Goal: Task Accomplishment & Management: Manage account settings

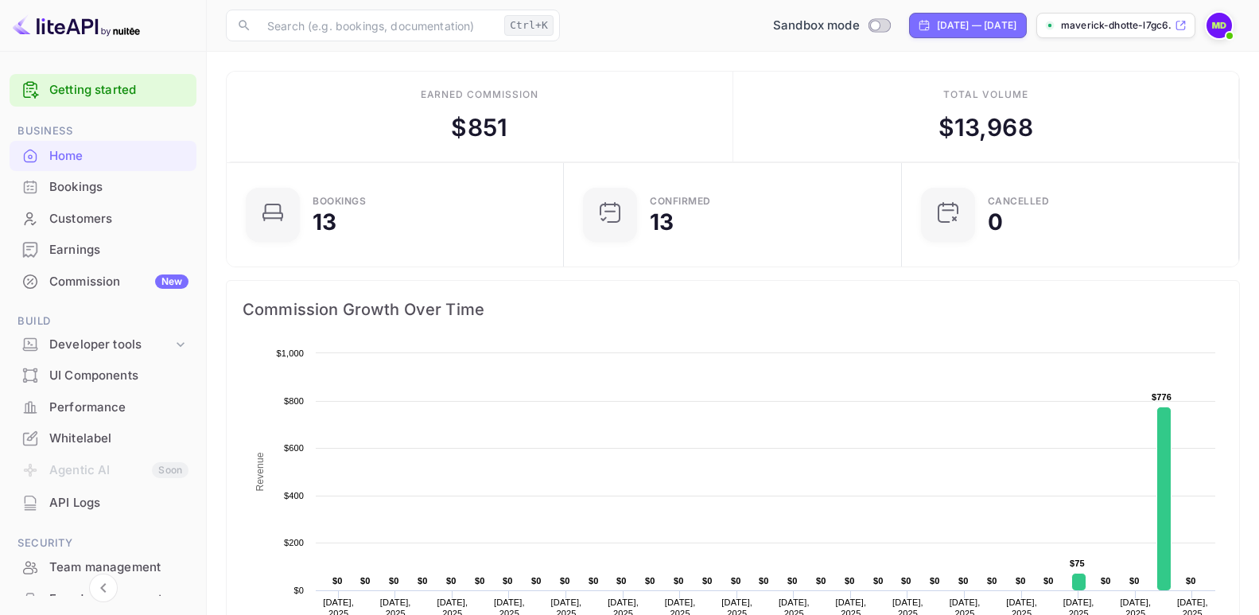
scroll to position [14, 14]
click at [80, 343] on div "Developer tools" at bounding box center [110, 345] width 123 height 18
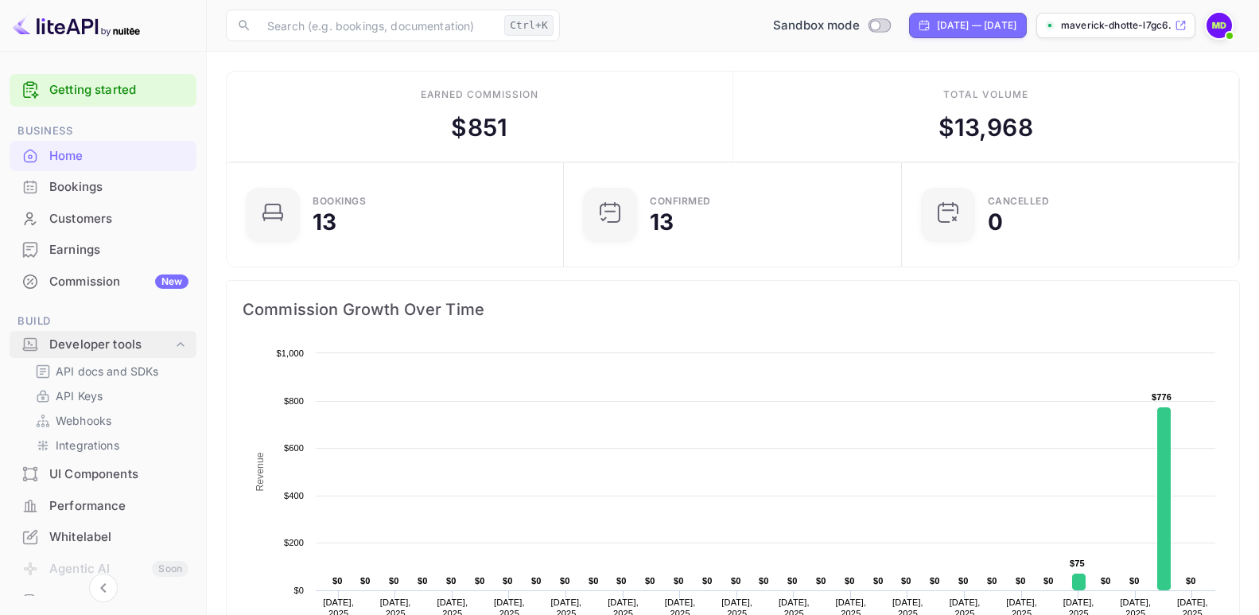
scroll to position [0, 0]
click at [74, 395] on p "API Keys" at bounding box center [79, 395] width 47 height 17
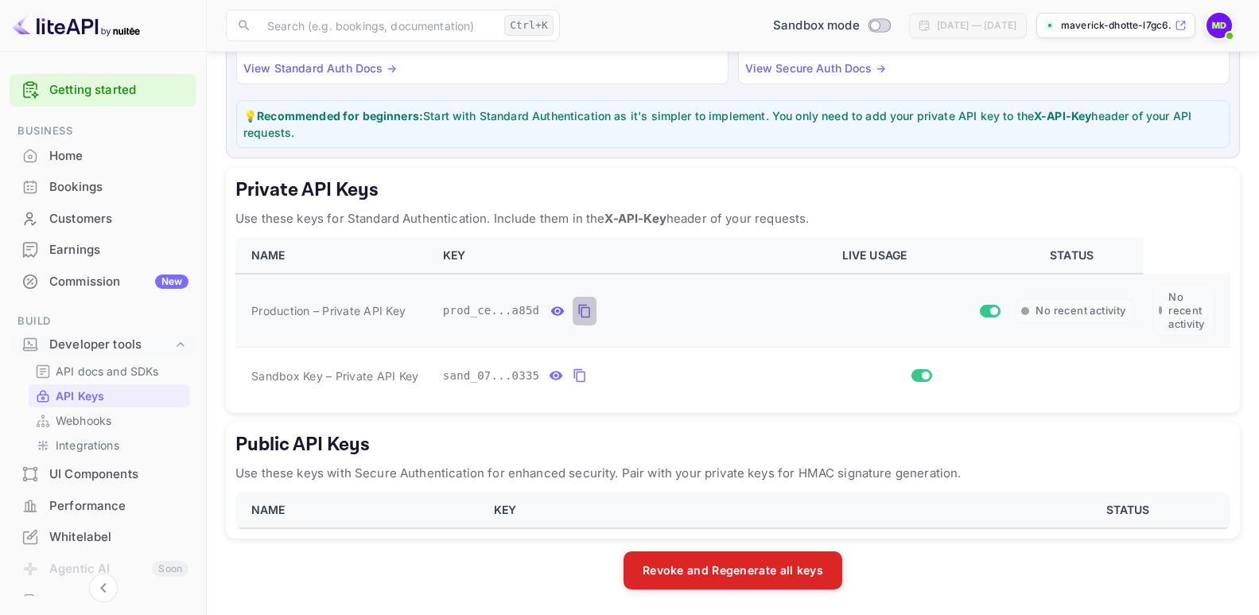
click at [579, 307] on icon "private api keys table" at bounding box center [584, 311] width 11 height 14
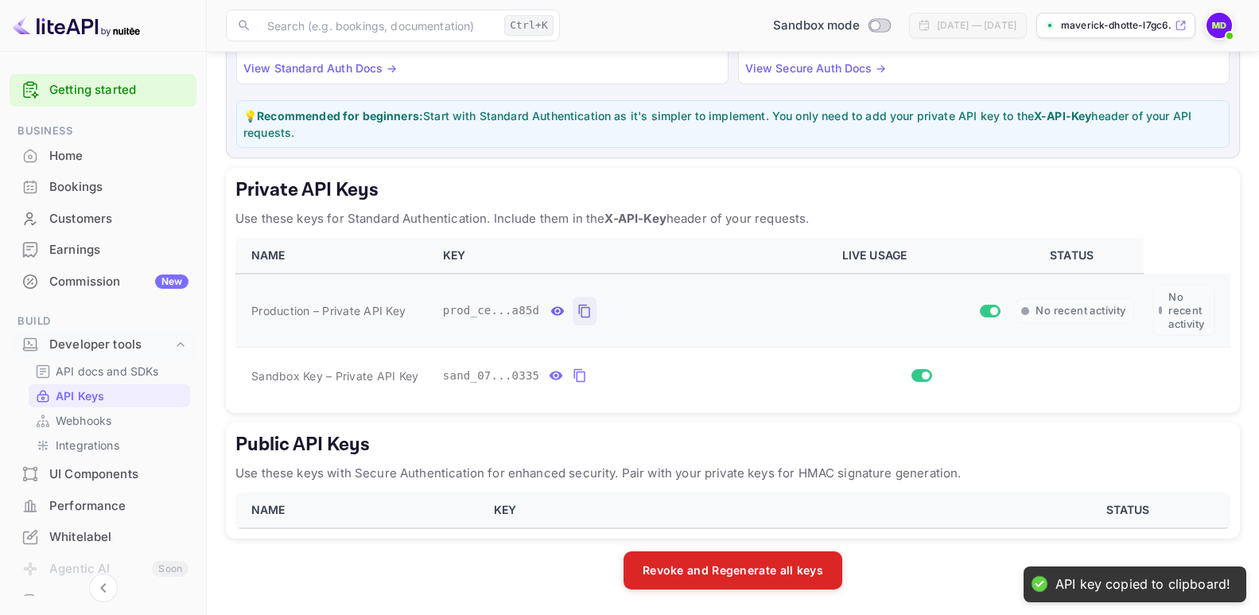
click at [577, 309] on icon "private api keys table" at bounding box center [584, 310] width 14 height 19
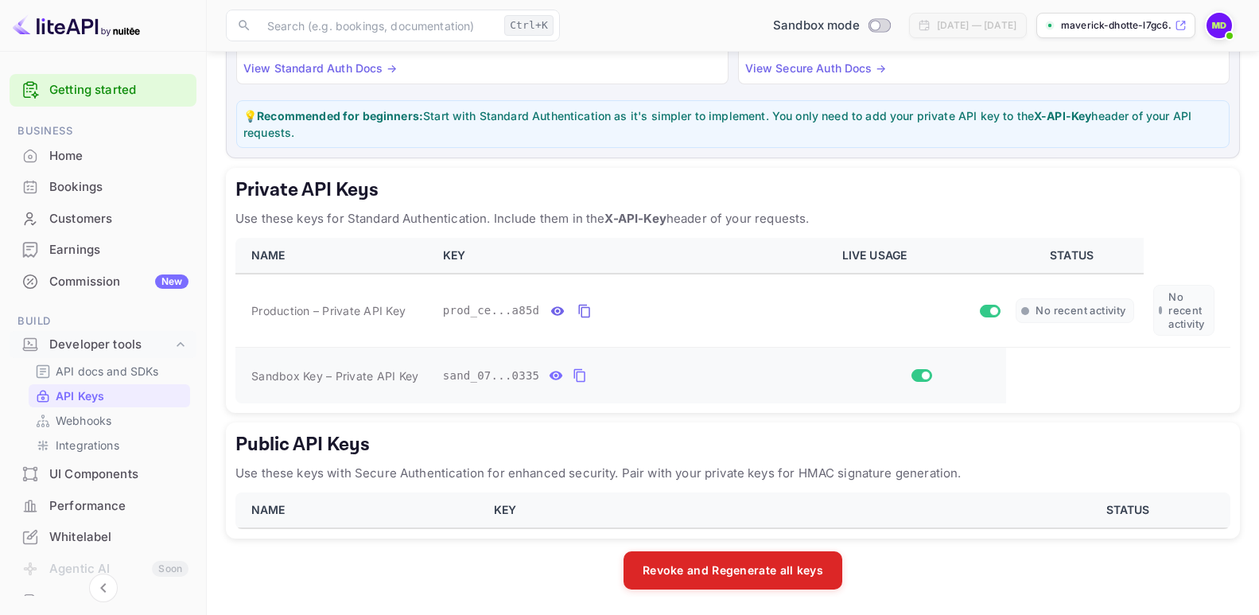
click at [573, 379] on icon "private api keys table" at bounding box center [580, 375] width 14 height 19
